Goal: Information Seeking & Learning: Understand process/instructions

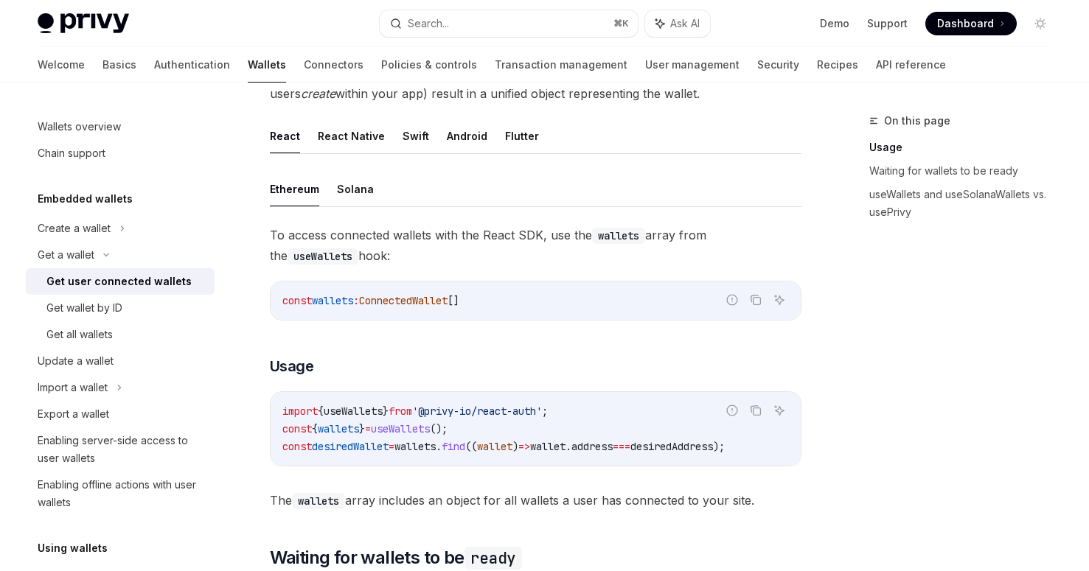
scroll to position [416, 0]
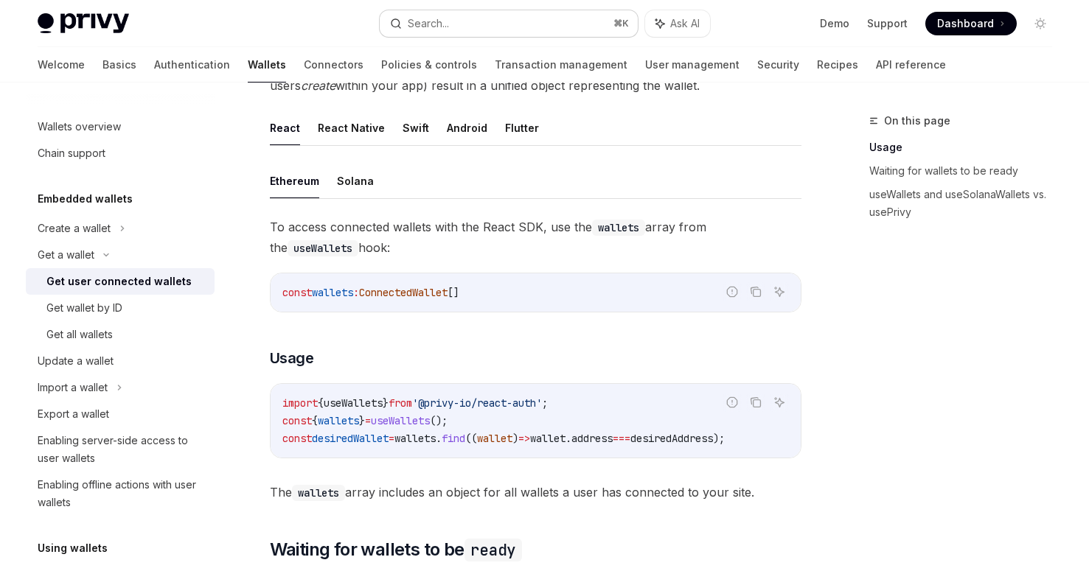
click at [529, 27] on button "Search... ⌘ K" at bounding box center [509, 23] width 258 height 27
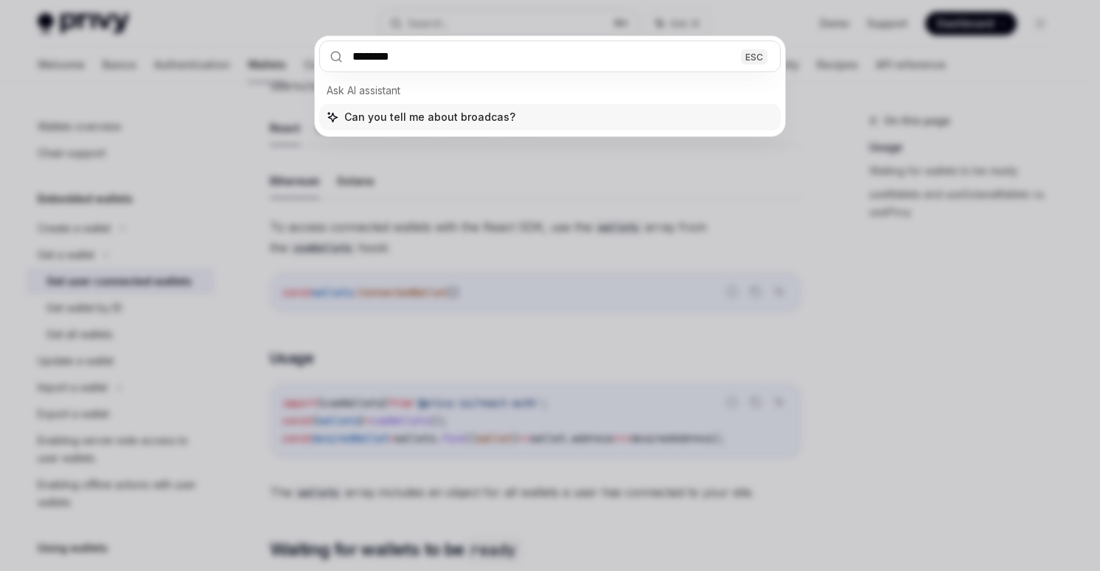
type input "*********"
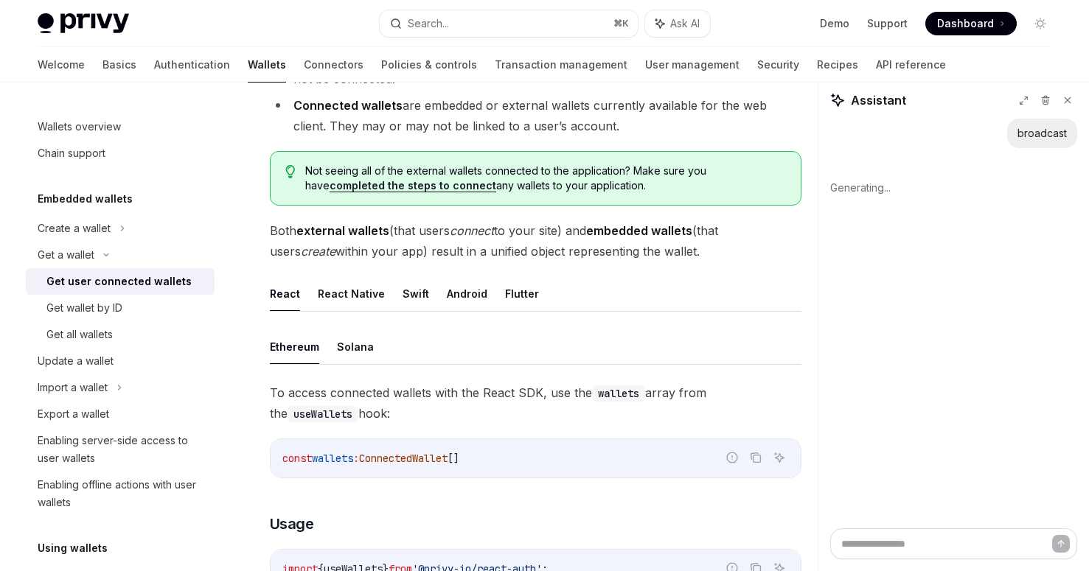
scroll to position [0, 0]
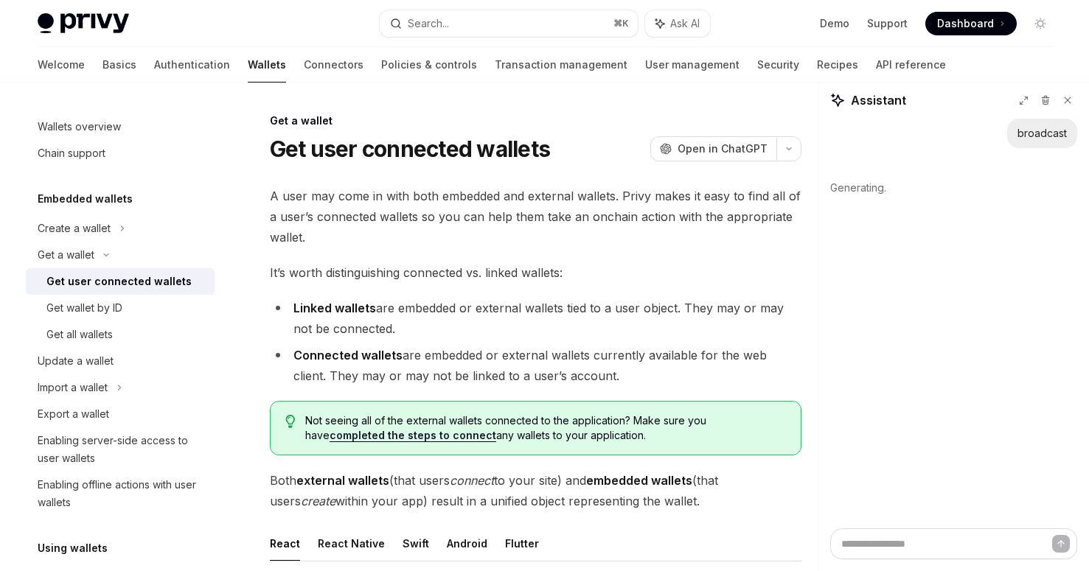
type textarea "*"
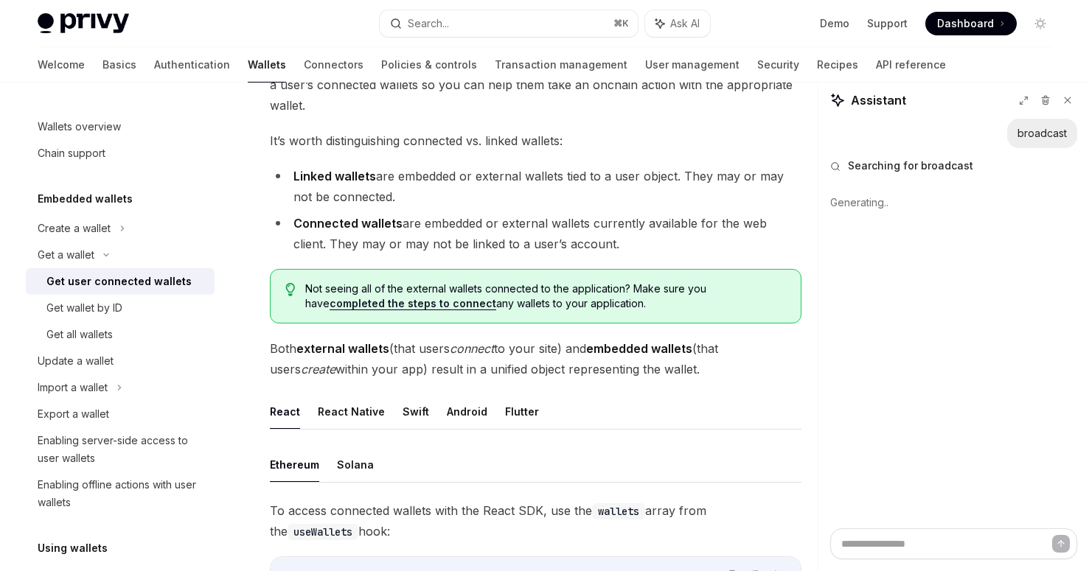
scroll to position [459, 0]
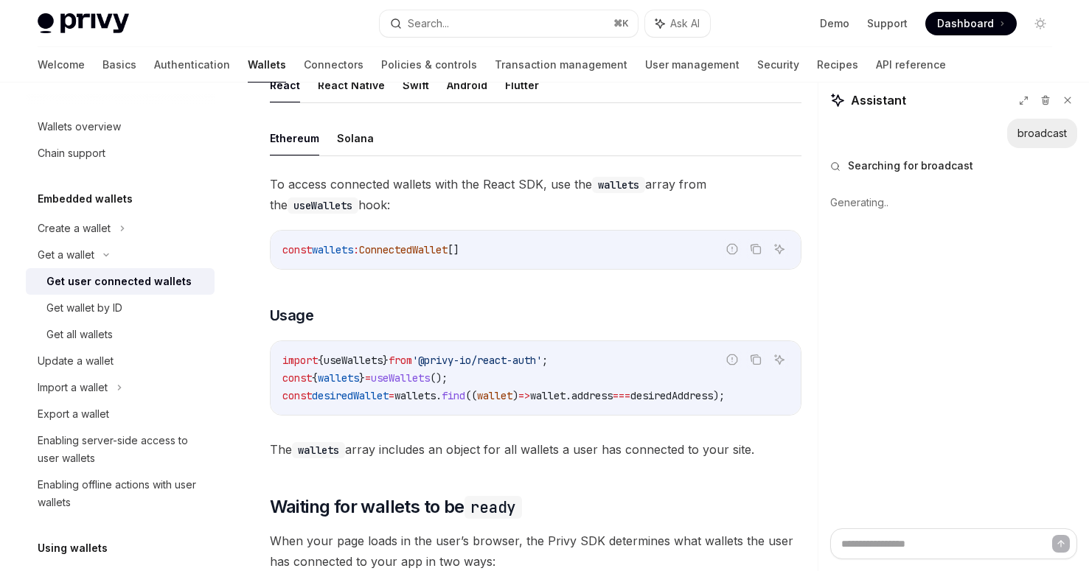
type textarea "*"
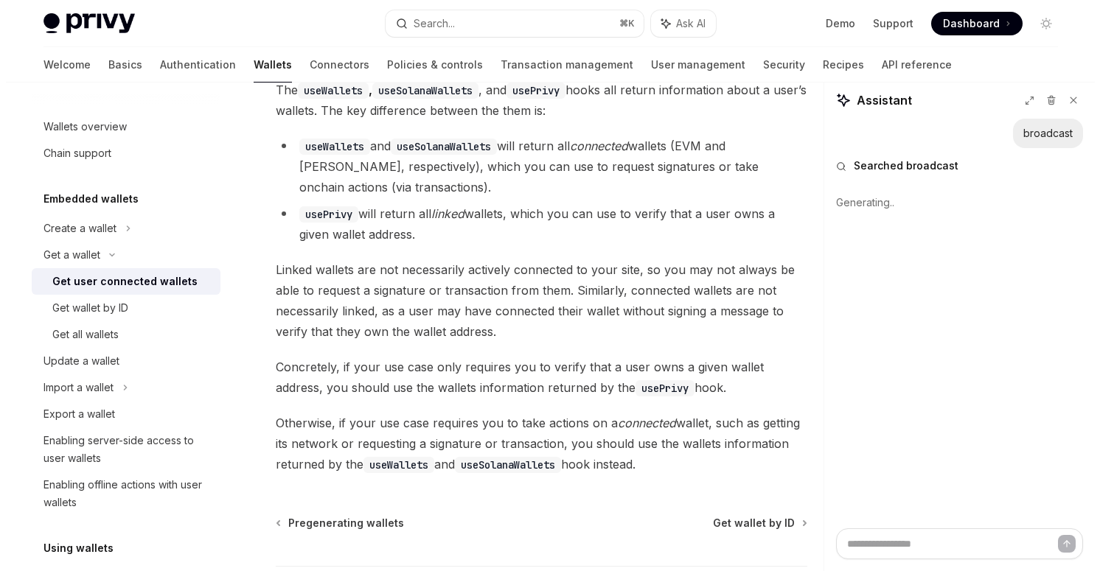
scroll to position [0, 0]
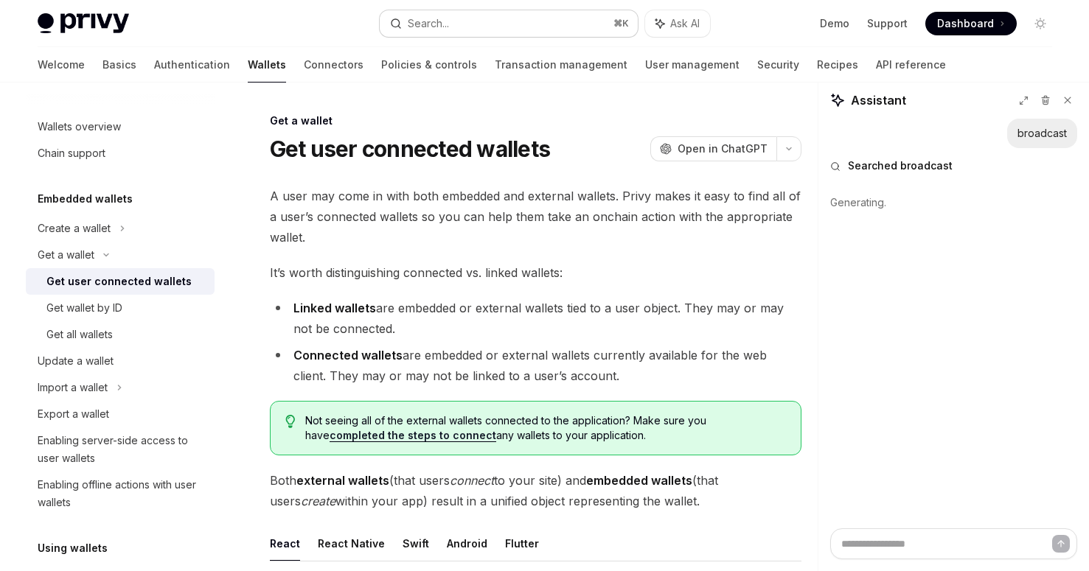
click at [436, 20] on div "Search..." at bounding box center [428, 24] width 41 height 18
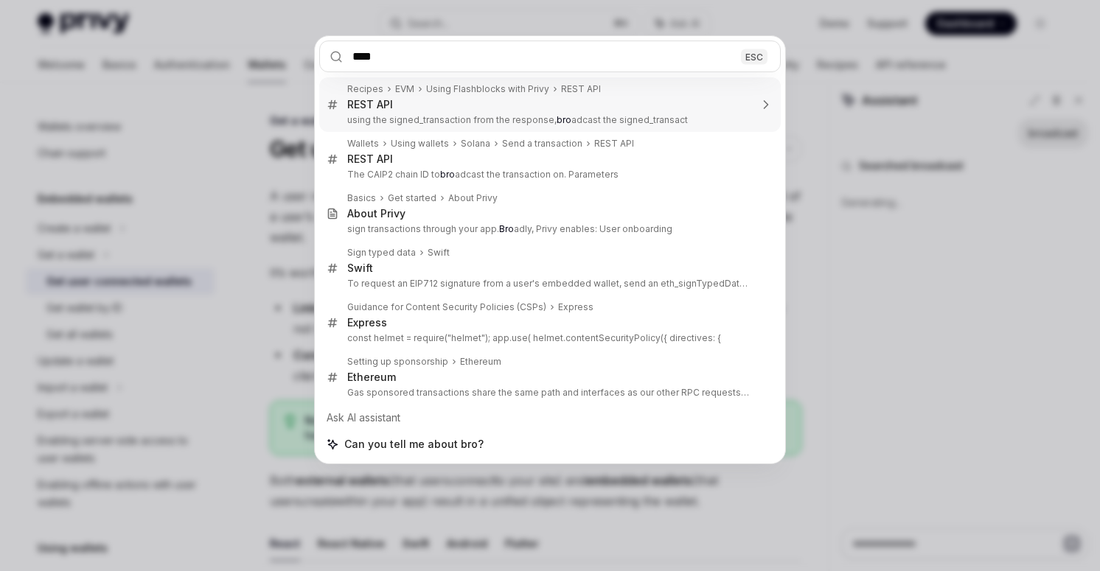
type input "*****"
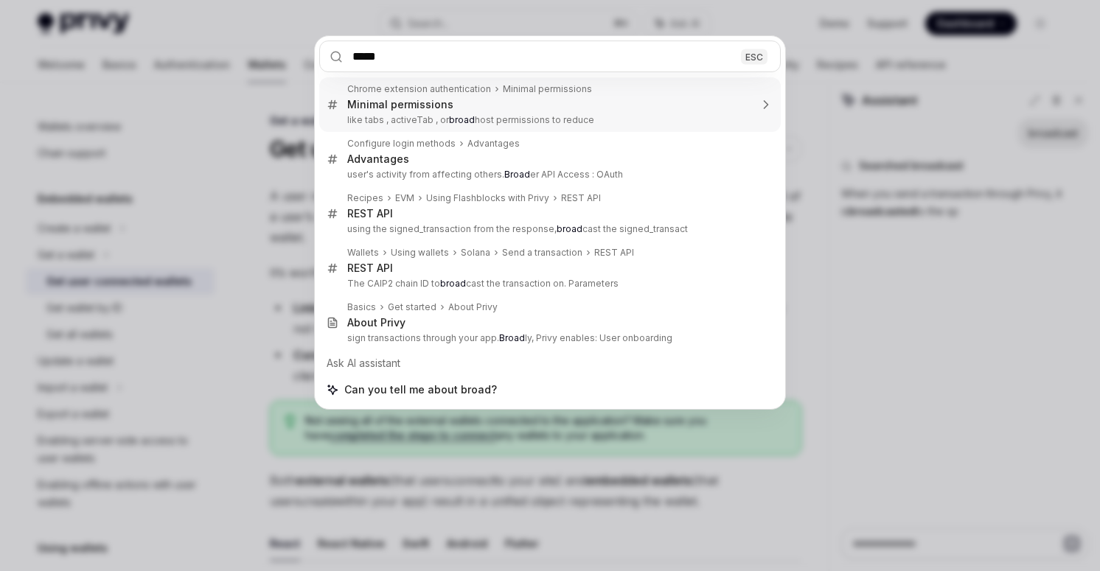
type textarea "*"
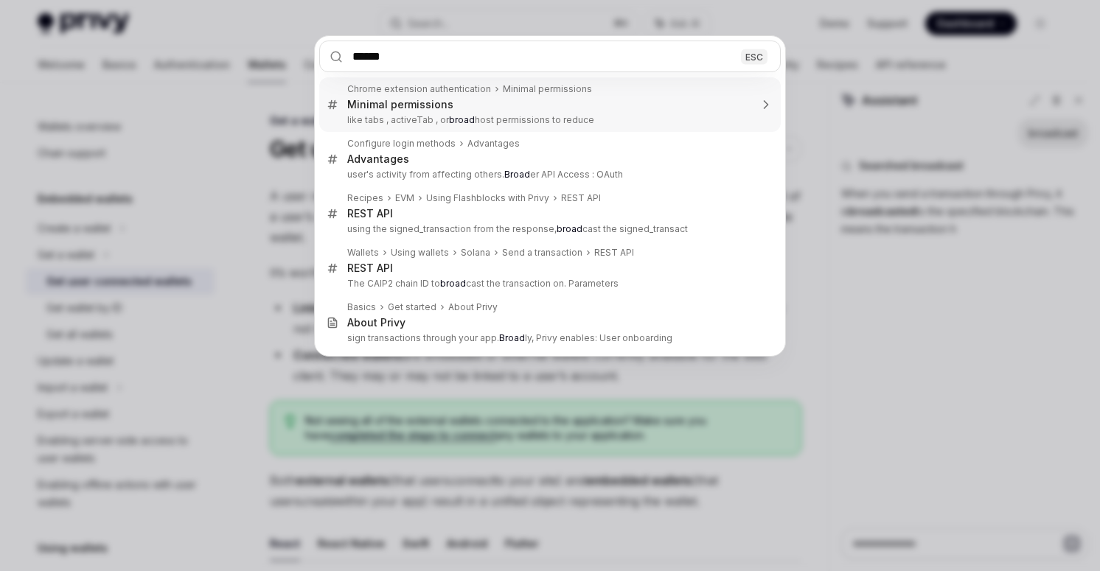
type input "*******"
type textarea "*"
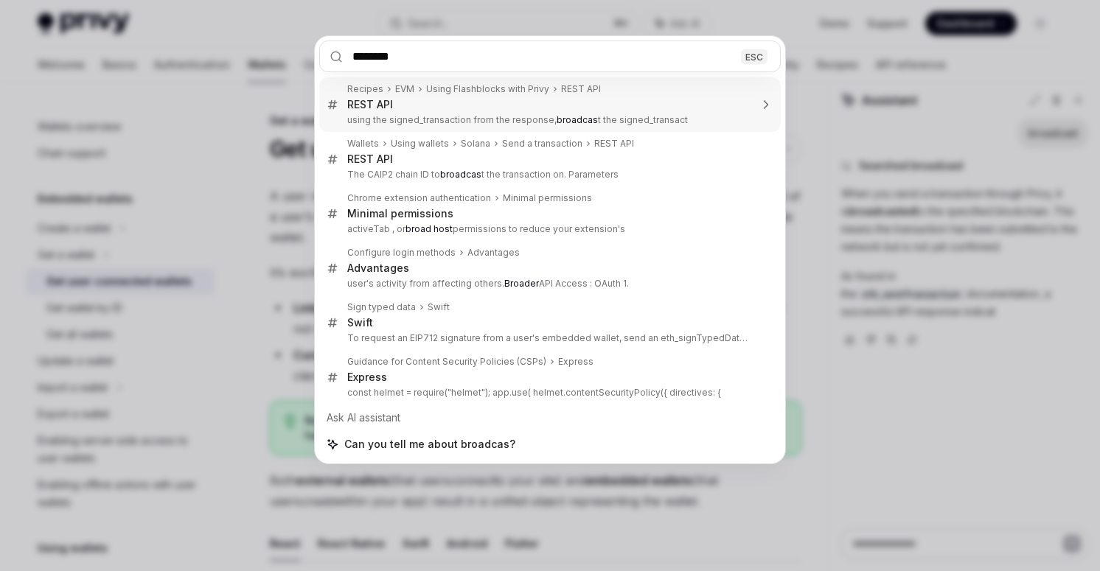
type input "*********"
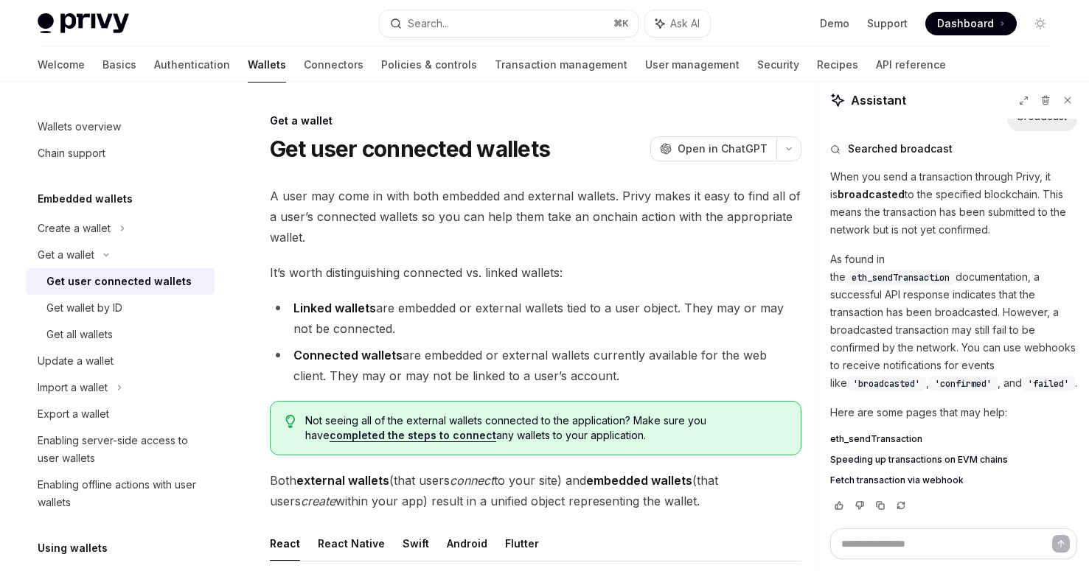
scroll to position [18, 0]
click at [905, 436] on span "eth_sendTransaction" at bounding box center [876, 439] width 92 height 12
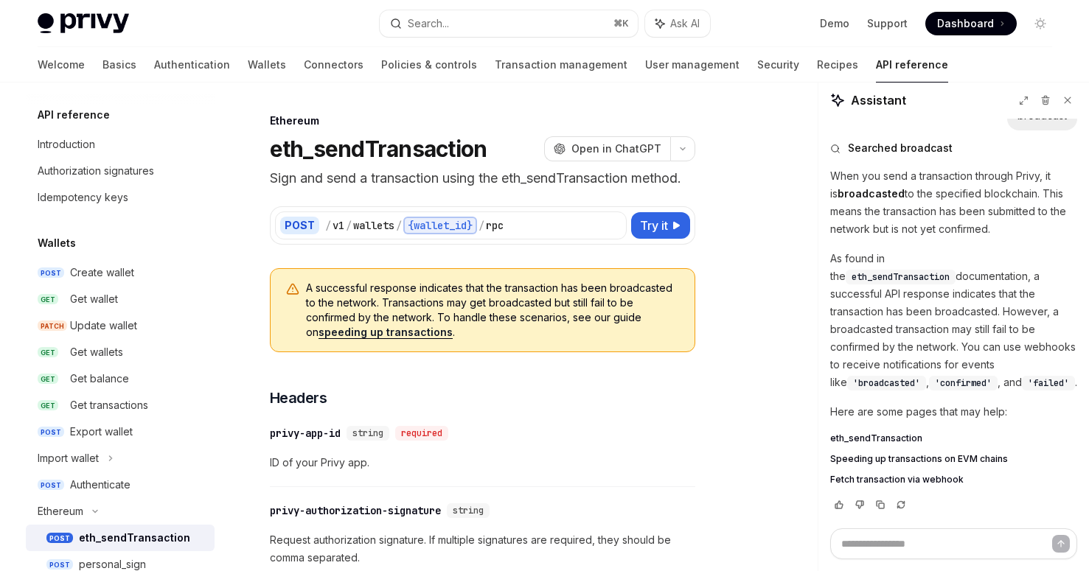
click at [935, 459] on span "Speeding up transactions on EVM chains" at bounding box center [919, 459] width 178 height 12
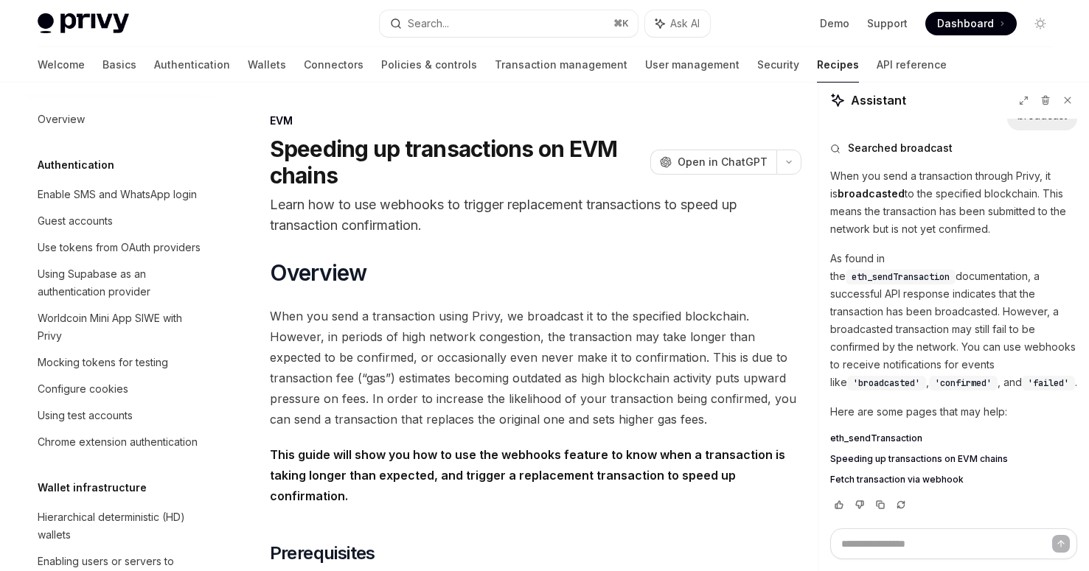
scroll to position [2208, 0]
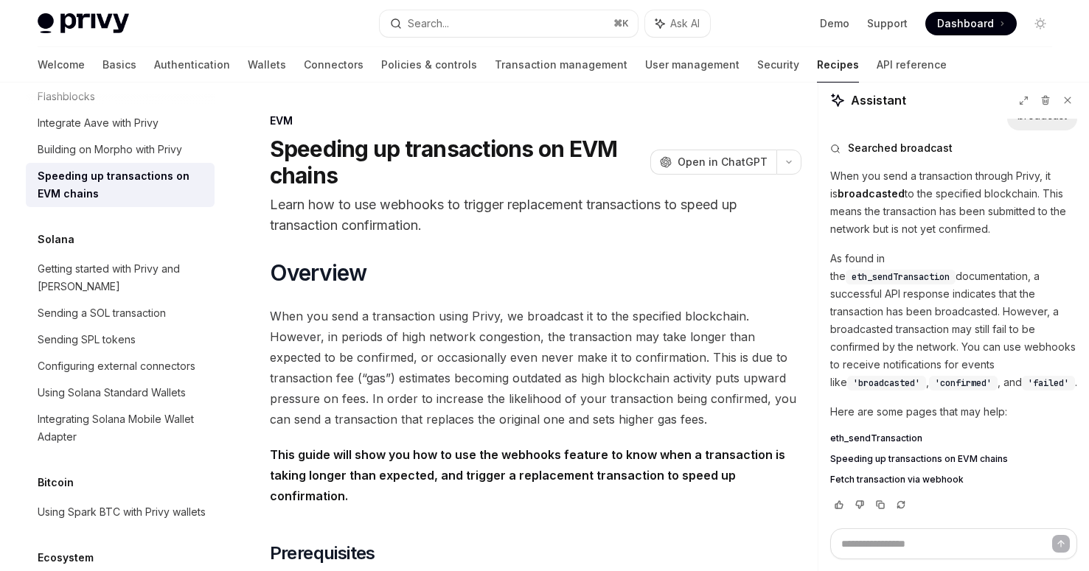
click at [881, 481] on span "Fetch transaction via webhook" at bounding box center [896, 480] width 133 height 12
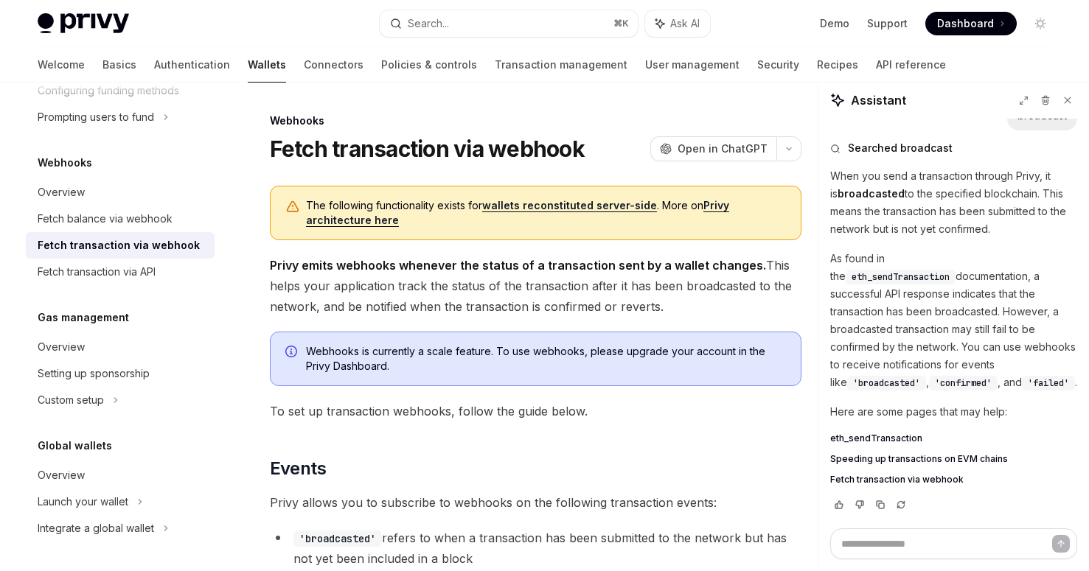
scroll to position [695, 0]
click at [881, 481] on span "Fetch transaction via webhook" at bounding box center [896, 480] width 133 height 12
type textarea "*"
